Goal: Task Accomplishment & Management: Complete application form

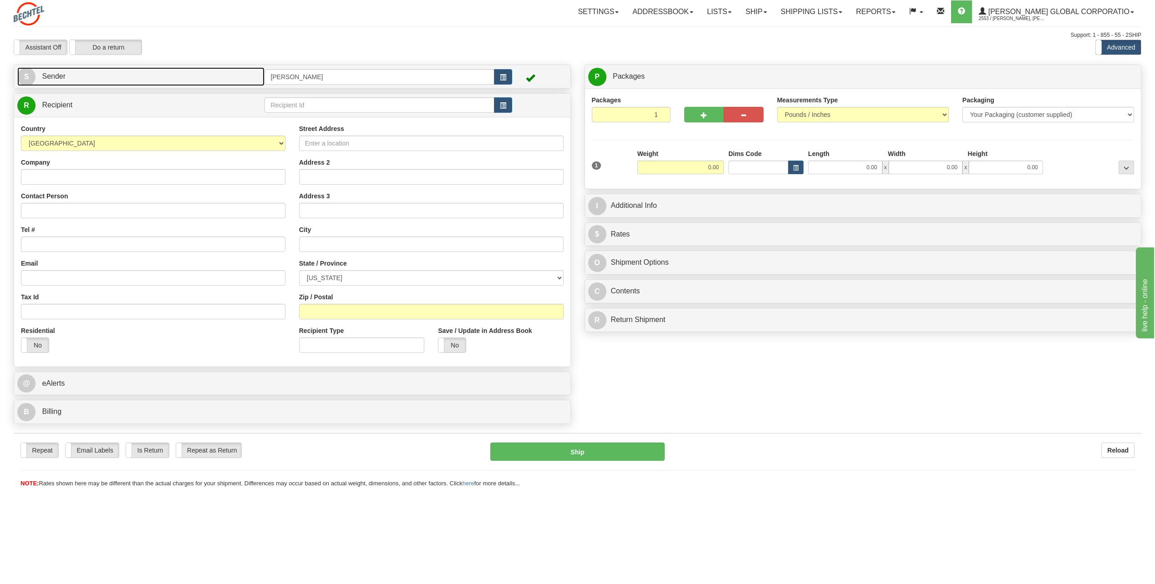
click at [20, 74] on span "S" at bounding box center [26, 77] width 18 height 18
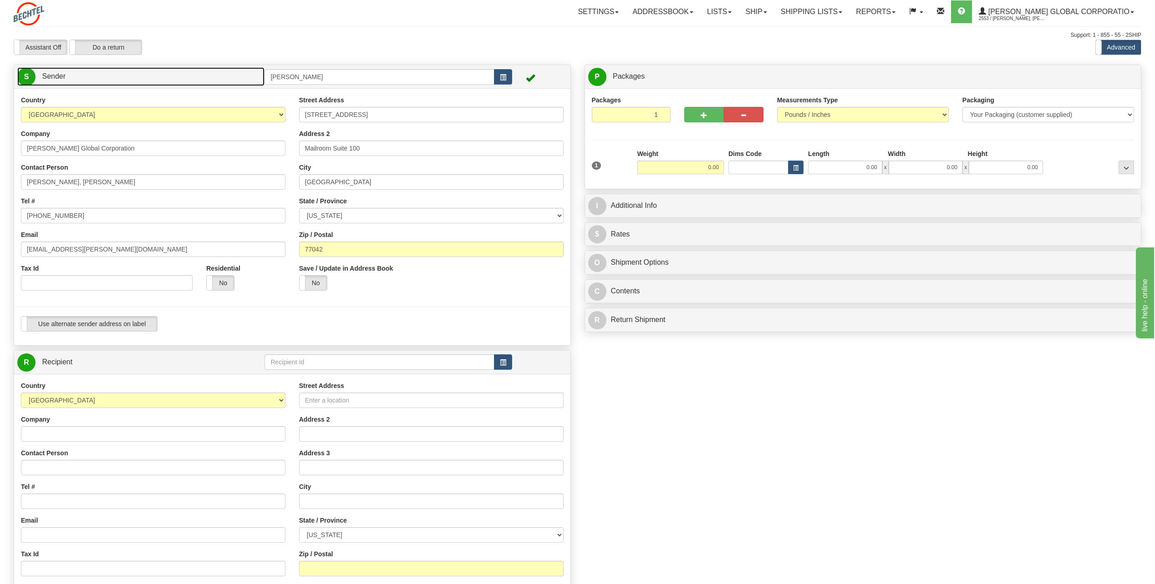
click at [24, 77] on span "S" at bounding box center [26, 77] width 18 height 18
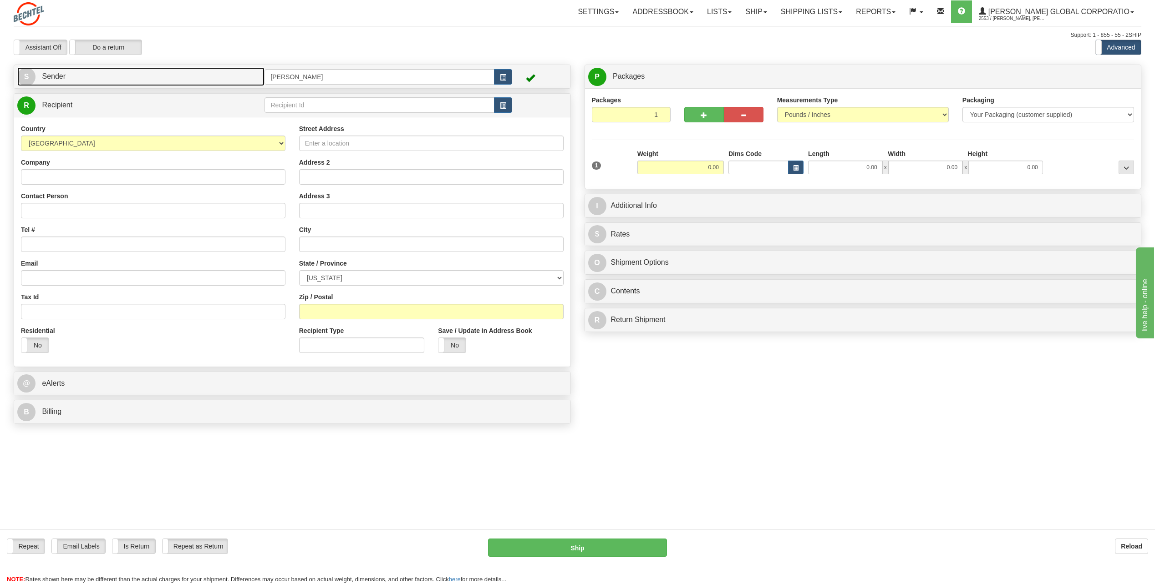
click at [21, 79] on span "S" at bounding box center [26, 77] width 18 height 18
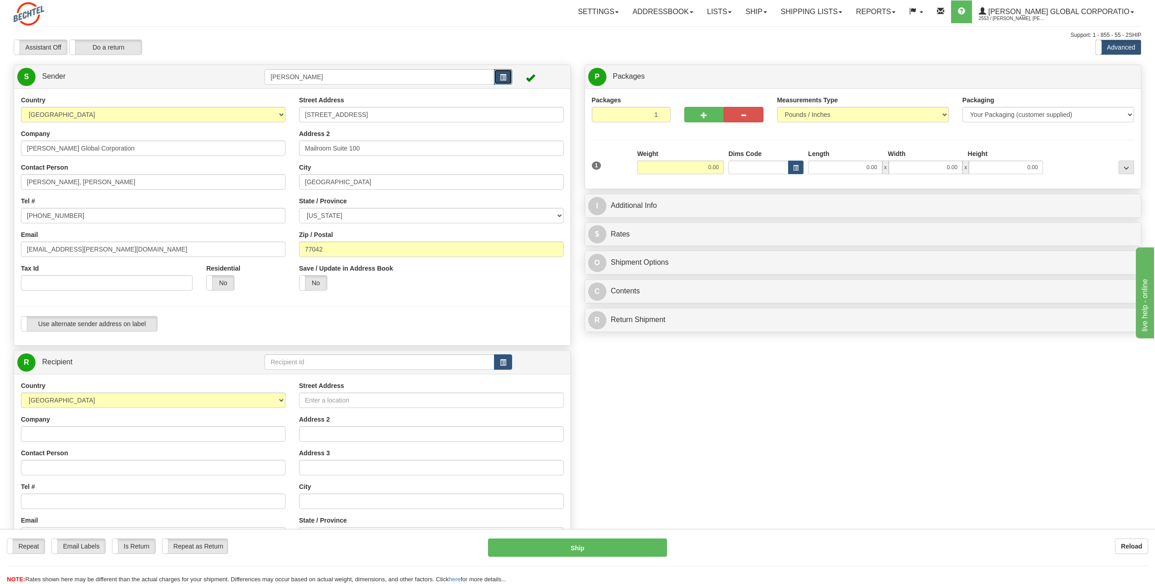
click at [508, 77] on button "button" at bounding box center [503, 76] width 18 height 15
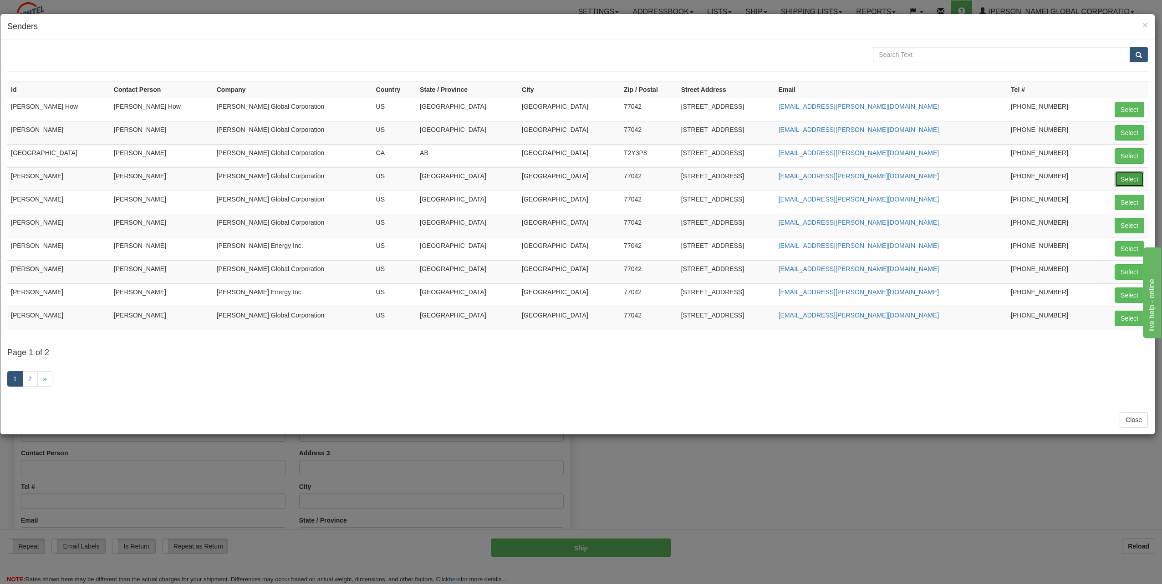
click at [1135, 177] on button "Select" at bounding box center [1129, 179] width 30 height 15
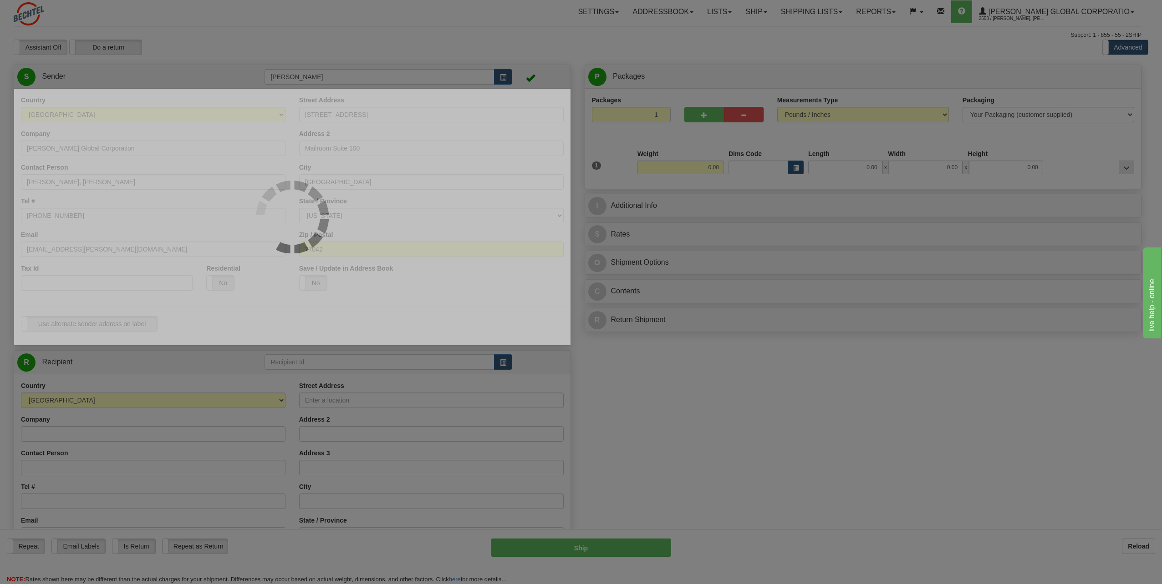
type input "[PERSON_NAME]"
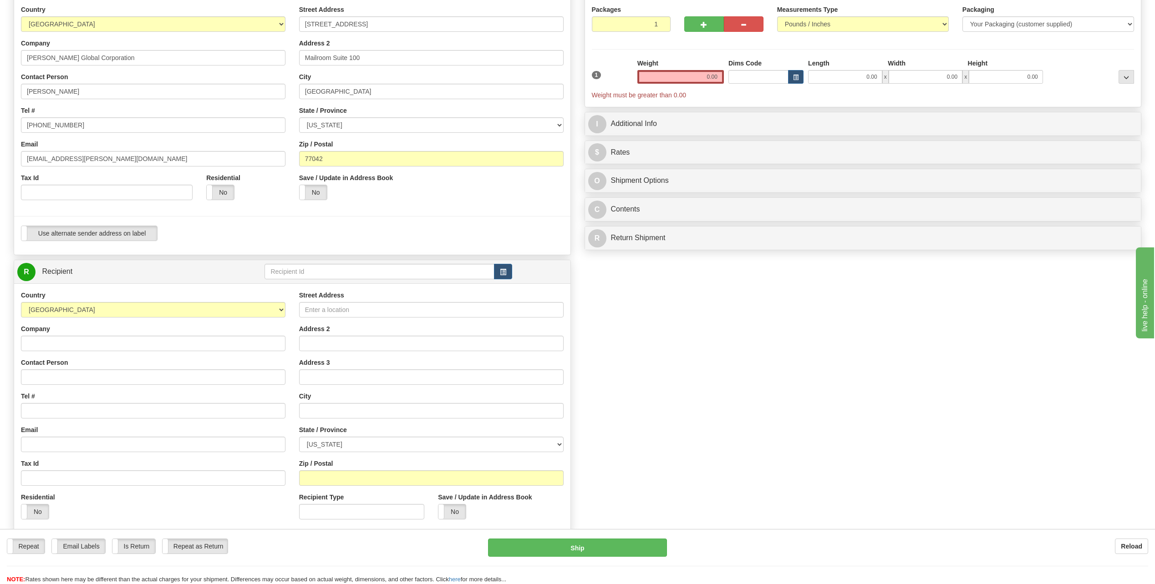
scroll to position [91, 0]
click at [44, 340] on input "Company" at bounding box center [153, 342] width 264 height 15
type input "[PERSON_NAME] LALNG"
click at [49, 380] on input "Contact Person" at bounding box center [153, 376] width 264 height 15
type input "[PERSON_NAME]"
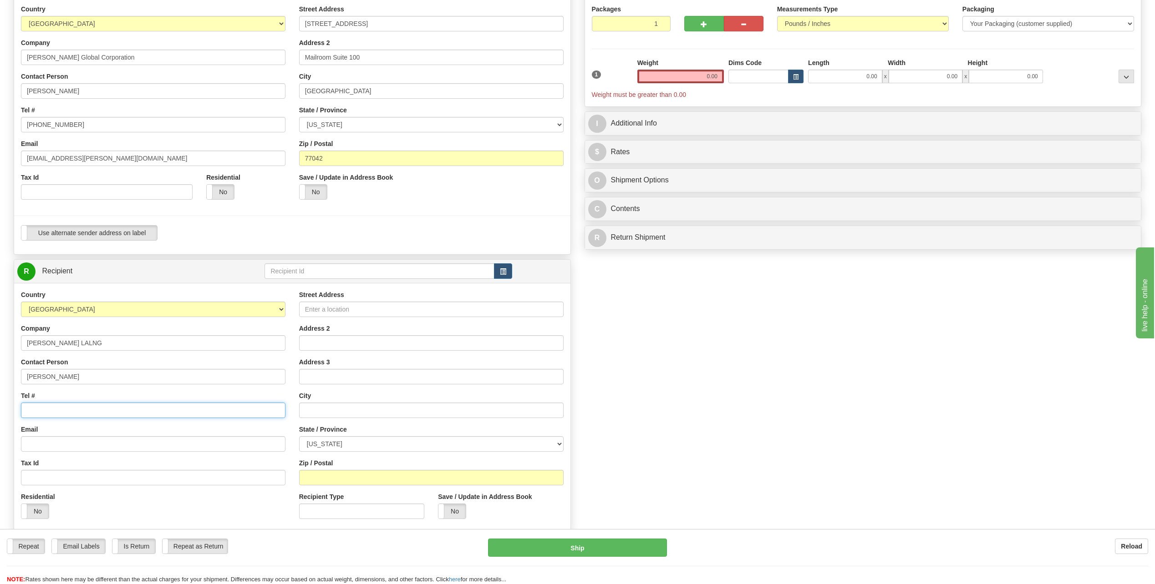
click at [52, 412] on input "Tel #" at bounding box center [153, 410] width 264 height 15
type input "[PHONE_NUMBER]"
click at [335, 311] on input "Street Address" at bounding box center [431, 309] width 264 height 15
click at [401, 305] on input "[STREET_ADDRESS]" at bounding box center [431, 309] width 264 height 15
type input "[STREET_ADDRESS]"
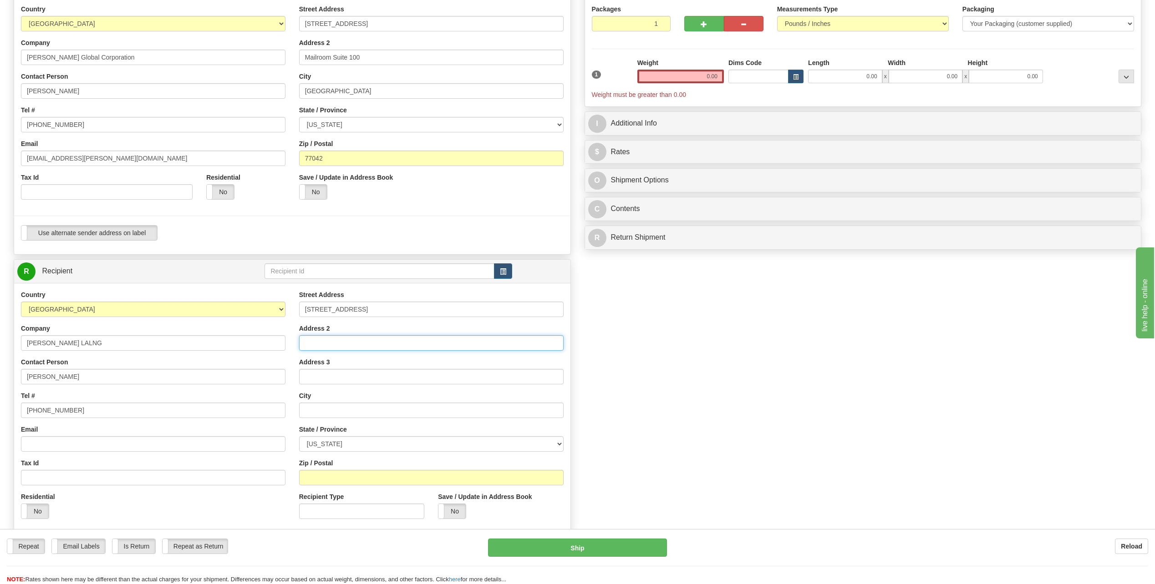
click at [317, 345] on input "Address 2" at bounding box center [431, 342] width 264 height 15
click at [612, 410] on div "Create a label for the return Create Pickup Without Label S" at bounding box center [577, 284] width 1141 height 621
click at [326, 409] on input "text" at bounding box center [431, 410] width 264 height 15
type input "Sulphur"
drag, startPoint x: 649, startPoint y: 462, endPoint x: 646, endPoint y: 454, distance: 7.6
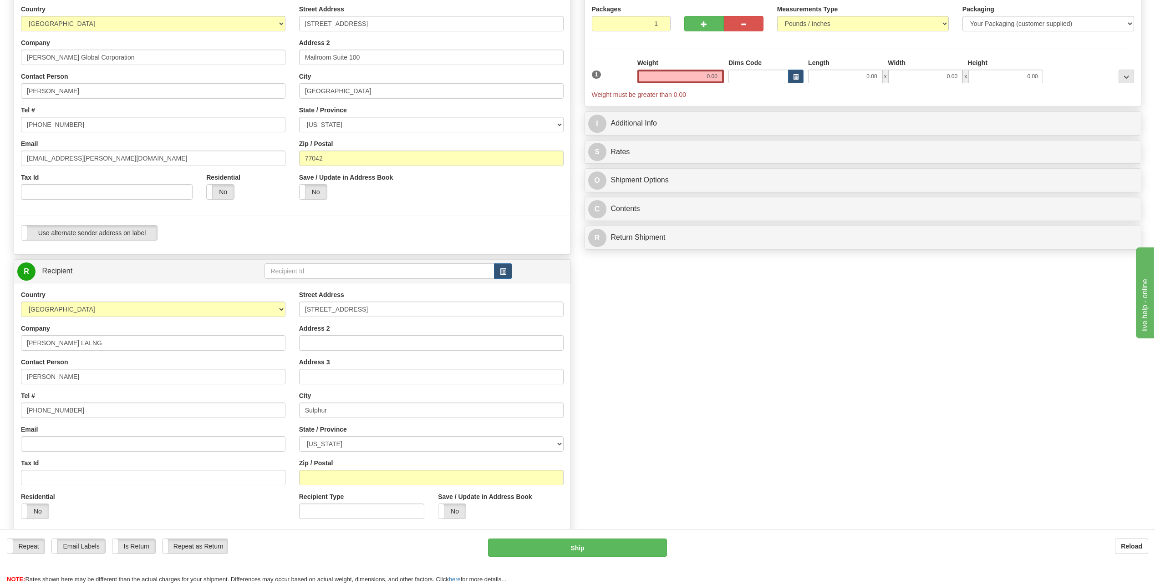
click at [649, 461] on div "Create a label for the return Create Pickup Without Label S" at bounding box center [577, 284] width 1141 height 621
click at [558, 441] on select "[US_STATE] [US_STATE] [US_STATE] [US_STATE] Armed Forces America Armed Forces E…" at bounding box center [431, 443] width 264 height 15
select select "LA"
click at [299, 436] on select "[US_STATE] [US_STATE] [US_STATE] [US_STATE] Armed Forces America Armed Forces E…" at bounding box center [431, 443] width 264 height 15
click at [333, 479] on input "Zip / Postal" at bounding box center [431, 477] width 264 height 15
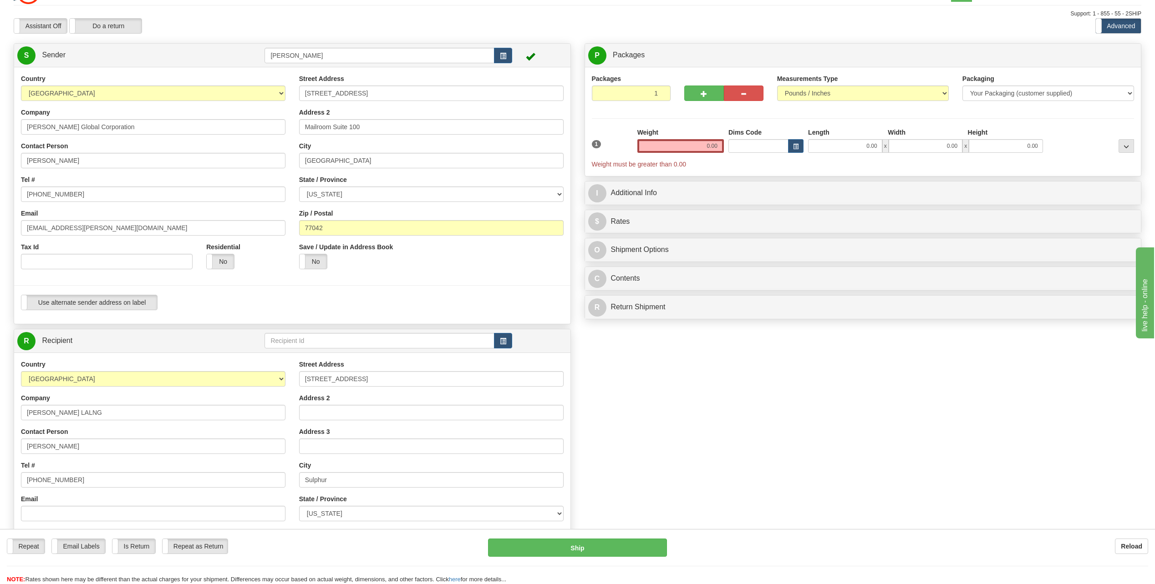
scroll to position [0, 0]
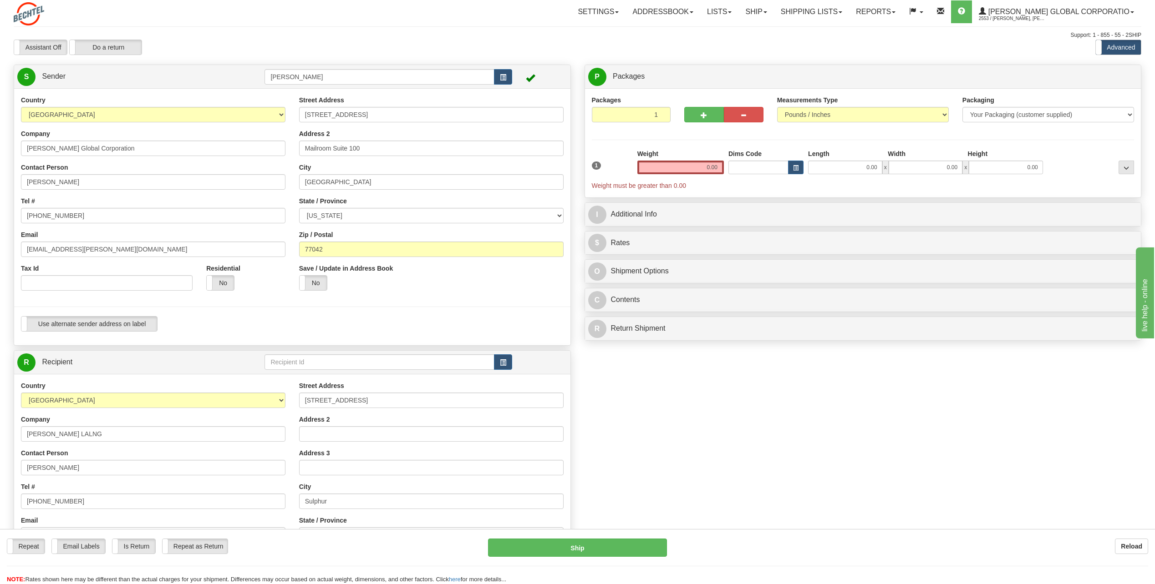
type input "70663"
drag, startPoint x: 703, startPoint y: 168, endPoint x: 817, endPoint y: 153, distance: 114.3
click at [817, 153] on div "1 Weight 0.00 Dims Code 0.00" at bounding box center [862, 169] width 547 height 41
type input "1.50"
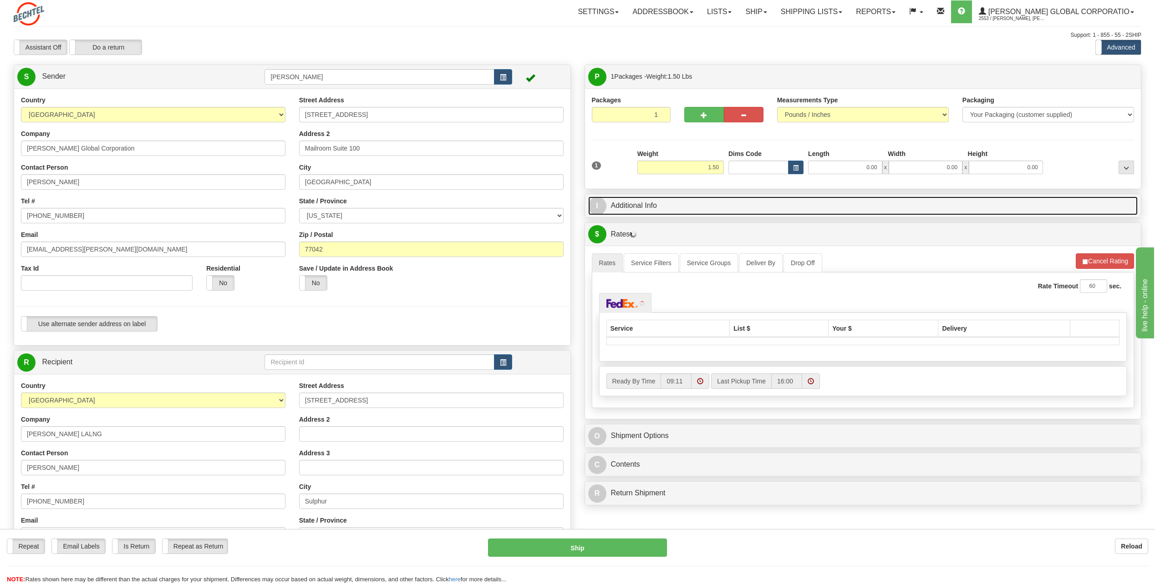
click at [600, 202] on span "I" at bounding box center [597, 206] width 18 height 18
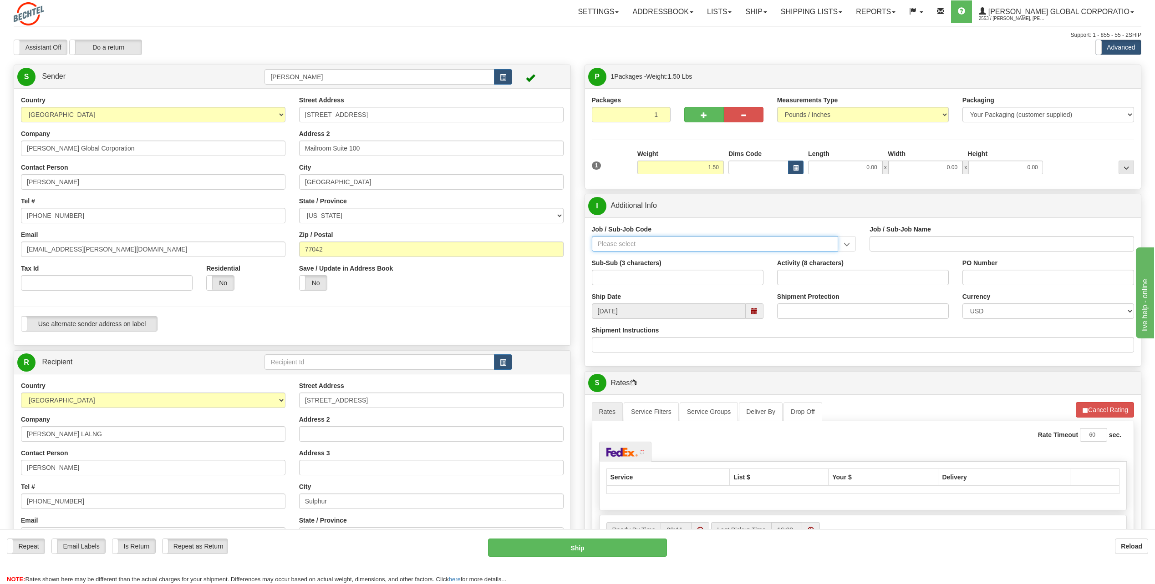
click at [619, 244] on input "Job / Sub-Job Code" at bounding box center [715, 243] width 247 height 15
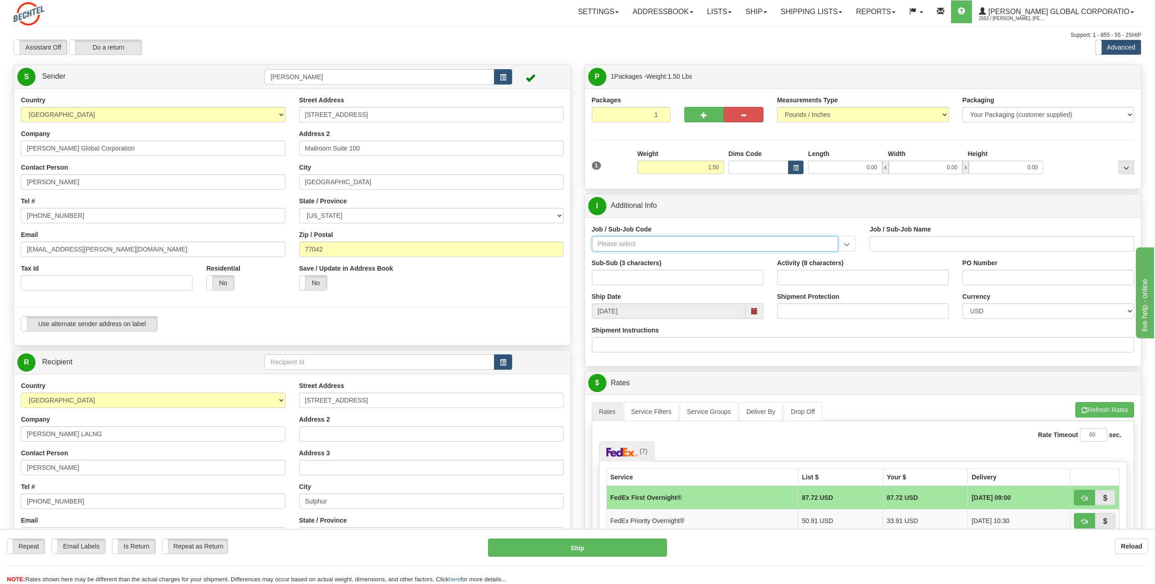
click at [607, 242] on input "Job / Sub-Job Code" at bounding box center [715, 243] width 247 height 15
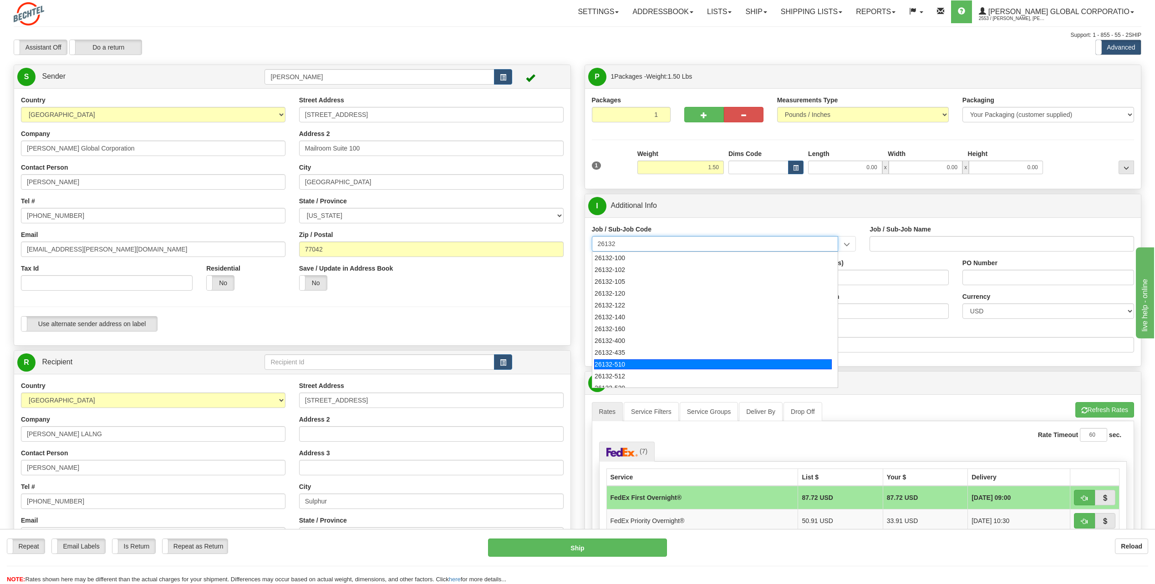
click at [616, 364] on div "26132-510" at bounding box center [713, 365] width 238 height 10
type input "26132-510"
type input "DRIFTWOOD LNG - FNM - LNG CONSTRUCTION"
type input "26132-510"
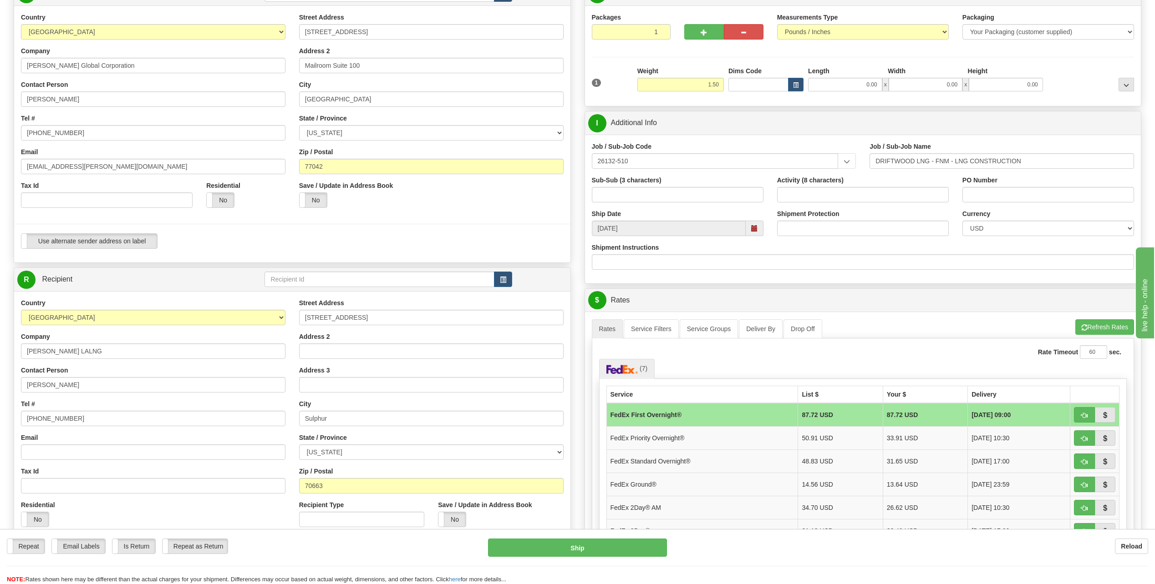
scroll to position [137, 0]
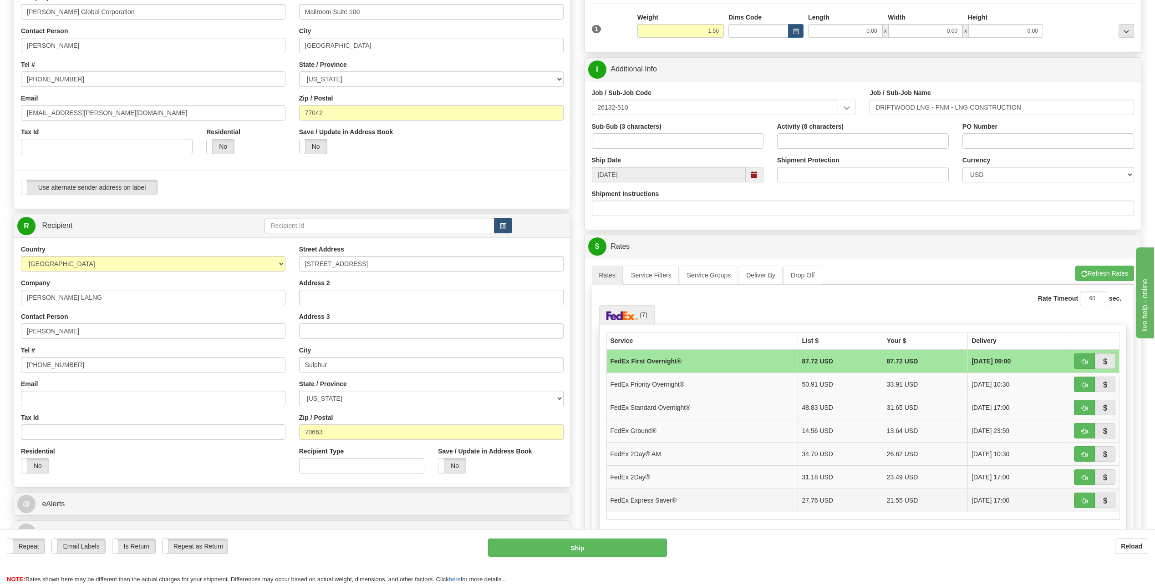
click at [663, 499] on td "FedEx Express Saver®" at bounding box center [702, 500] width 192 height 23
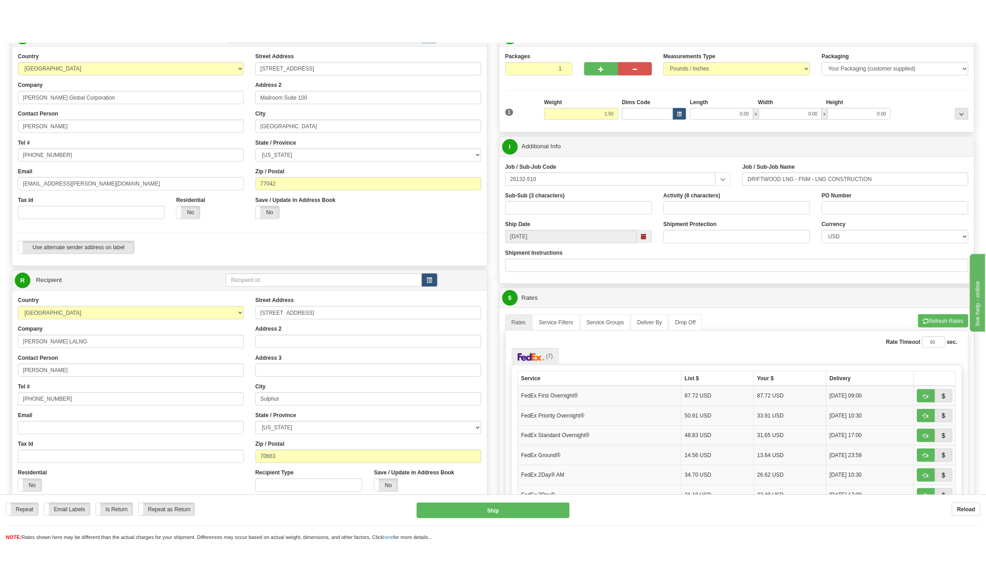
scroll to position [0, 0]
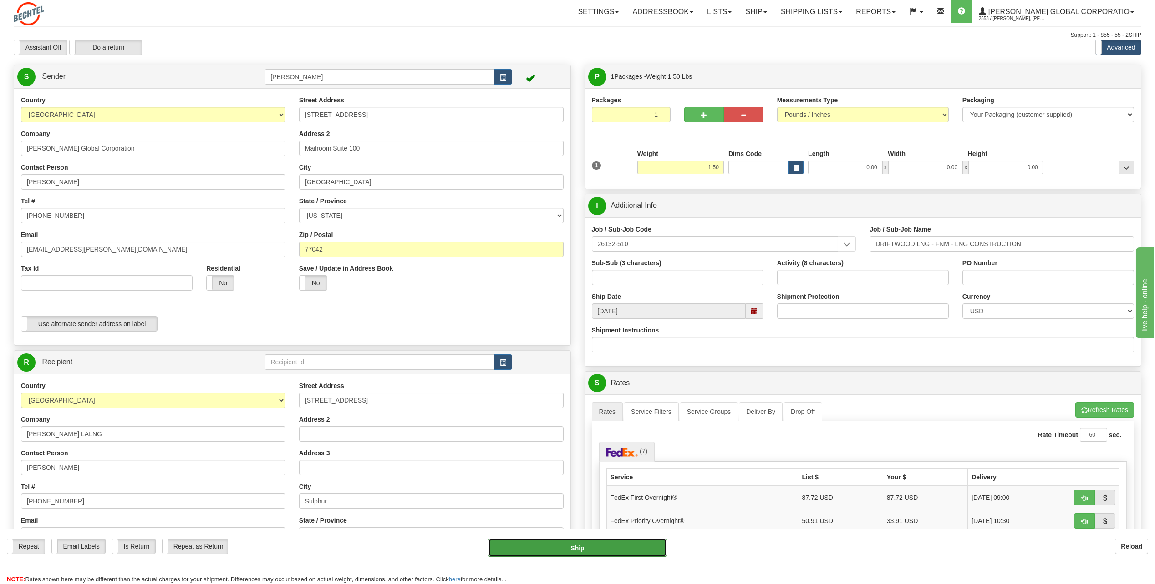
click at [614, 549] on button "Ship" at bounding box center [577, 548] width 179 height 18
type input "20"
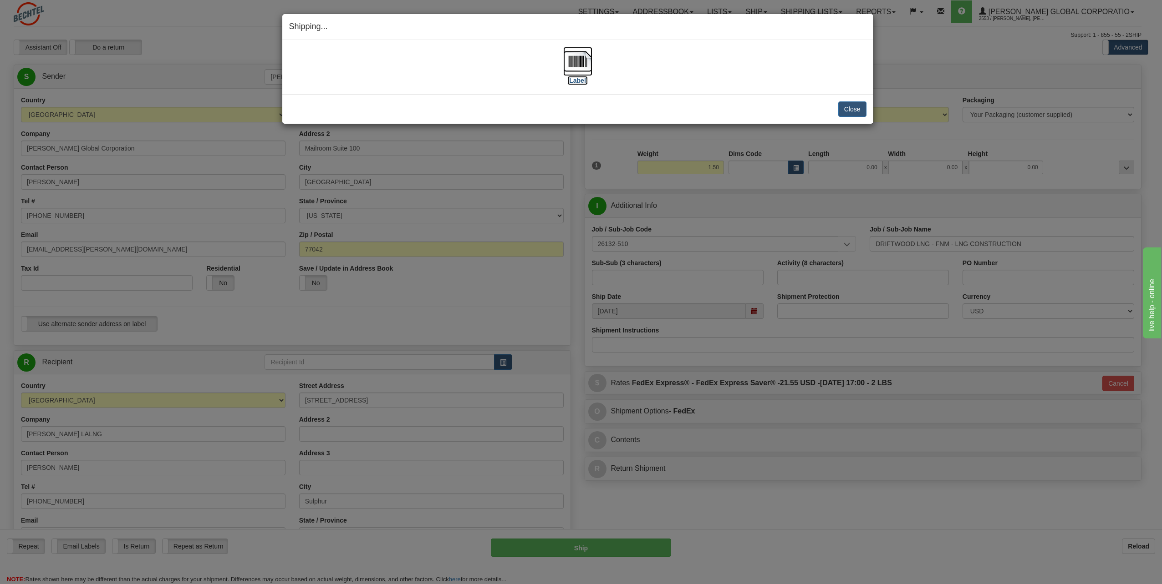
click at [580, 56] on img at bounding box center [577, 61] width 29 height 29
